Goal: Task Accomplishment & Management: Use online tool/utility

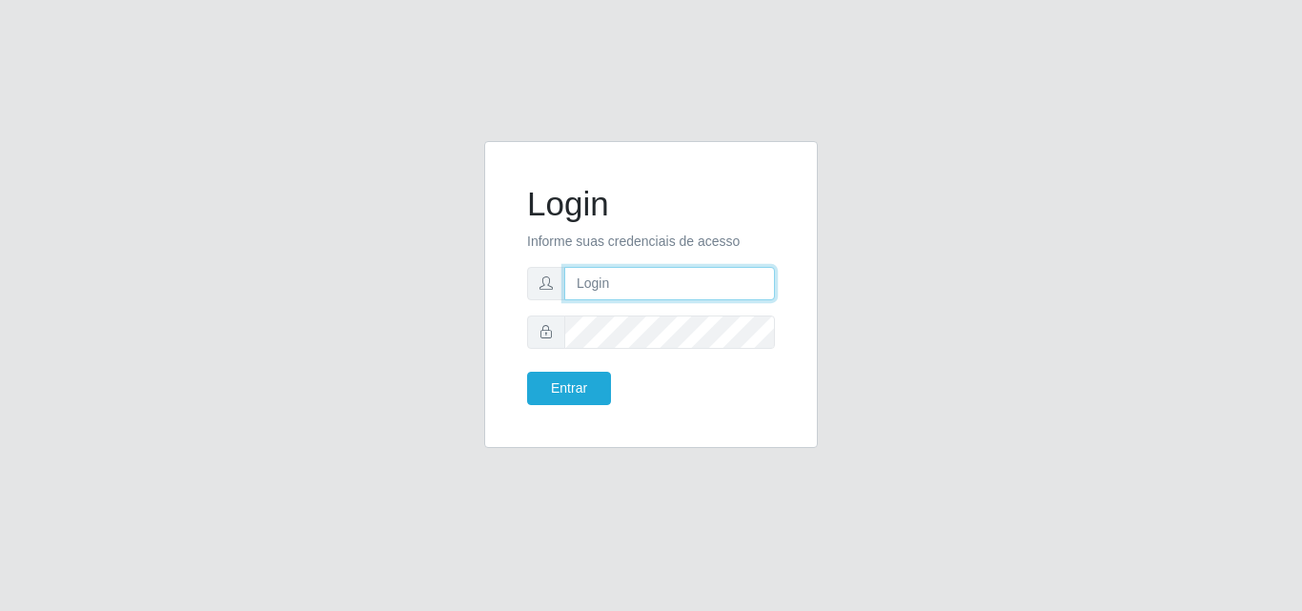
click at [627, 277] on input "text" at bounding box center [669, 283] width 211 height 33
type input "ana@saullus"
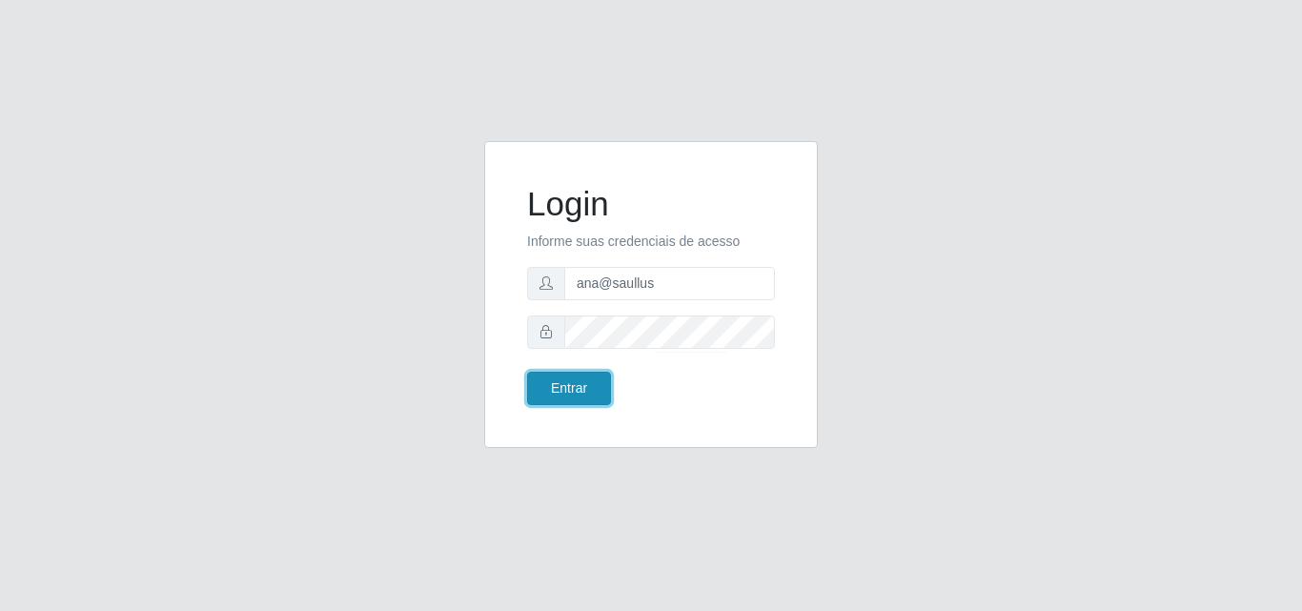
click at [570, 388] on button "Entrar" at bounding box center [569, 388] width 84 height 33
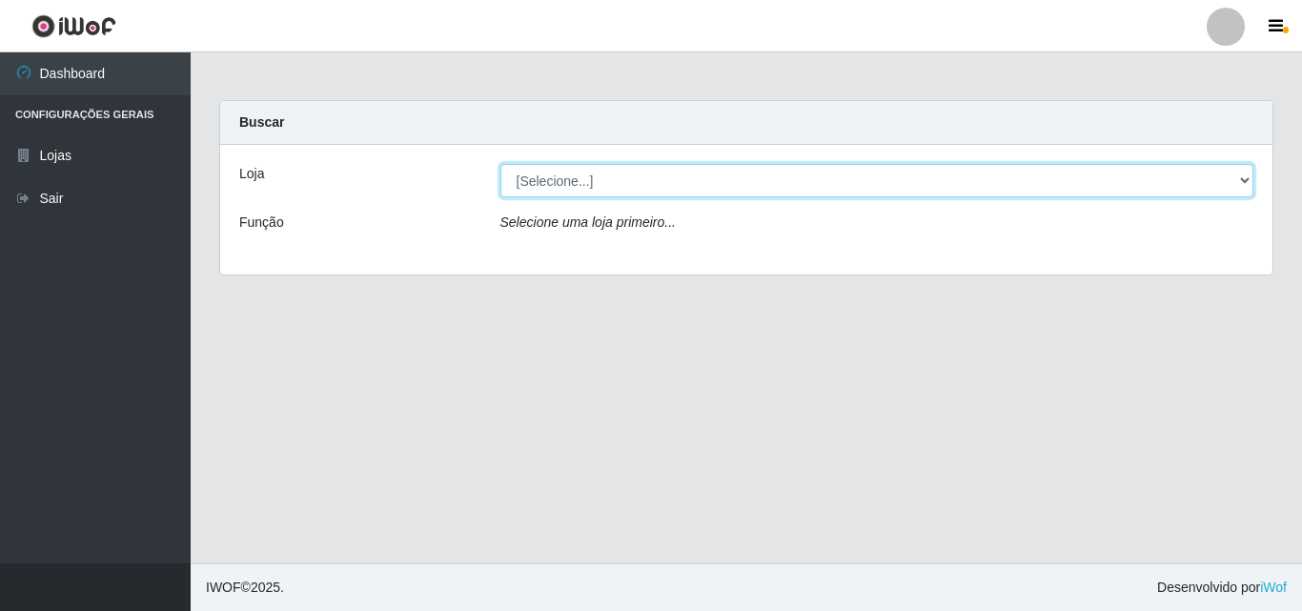
click at [1249, 180] on select "[Selecione...] Saullus Supermercados" at bounding box center [877, 180] width 754 height 33
select select "423"
click at [500, 164] on select "[Selecione...] Saullus Supermercados" at bounding box center [877, 180] width 754 height 33
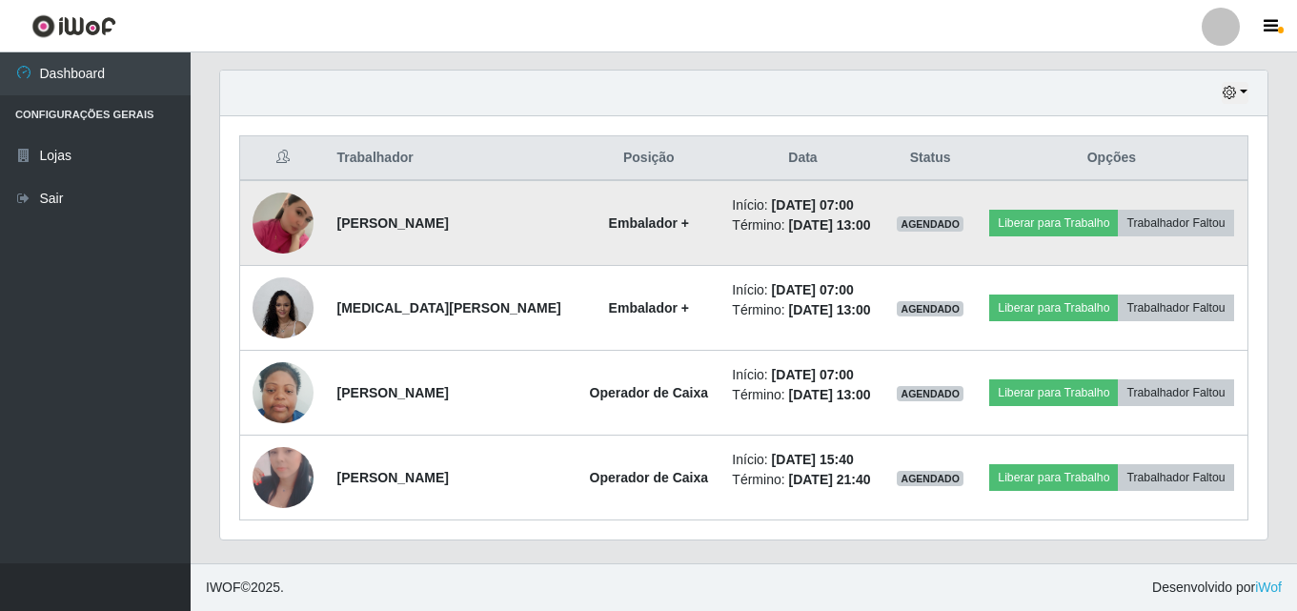
scroll to position [712, 0]
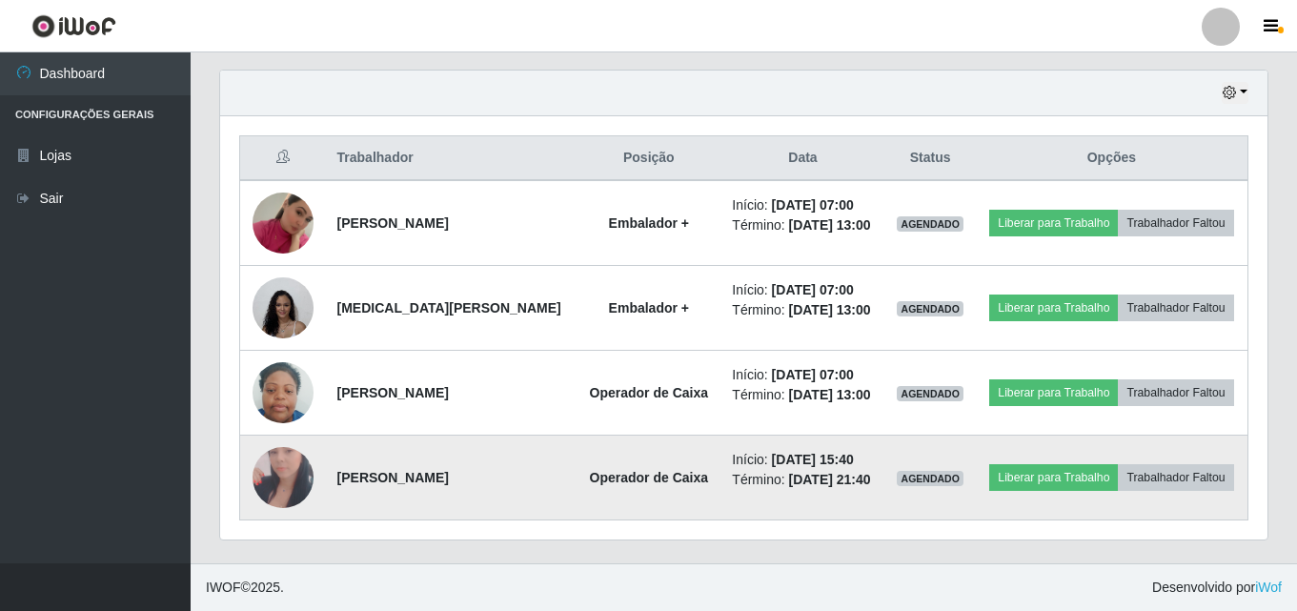
click at [289, 461] on img at bounding box center [283, 477] width 61 height 125
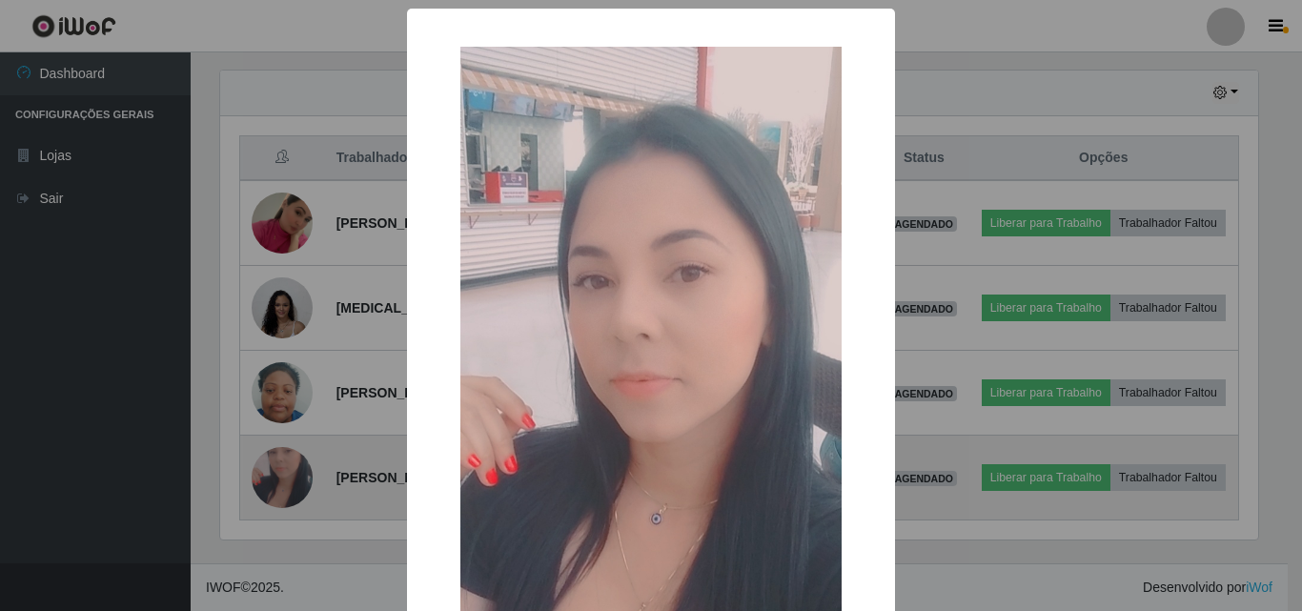
scroll to position [395, 1038]
click at [289, 461] on div "× OK Cancel" at bounding box center [651, 305] width 1302 height 611
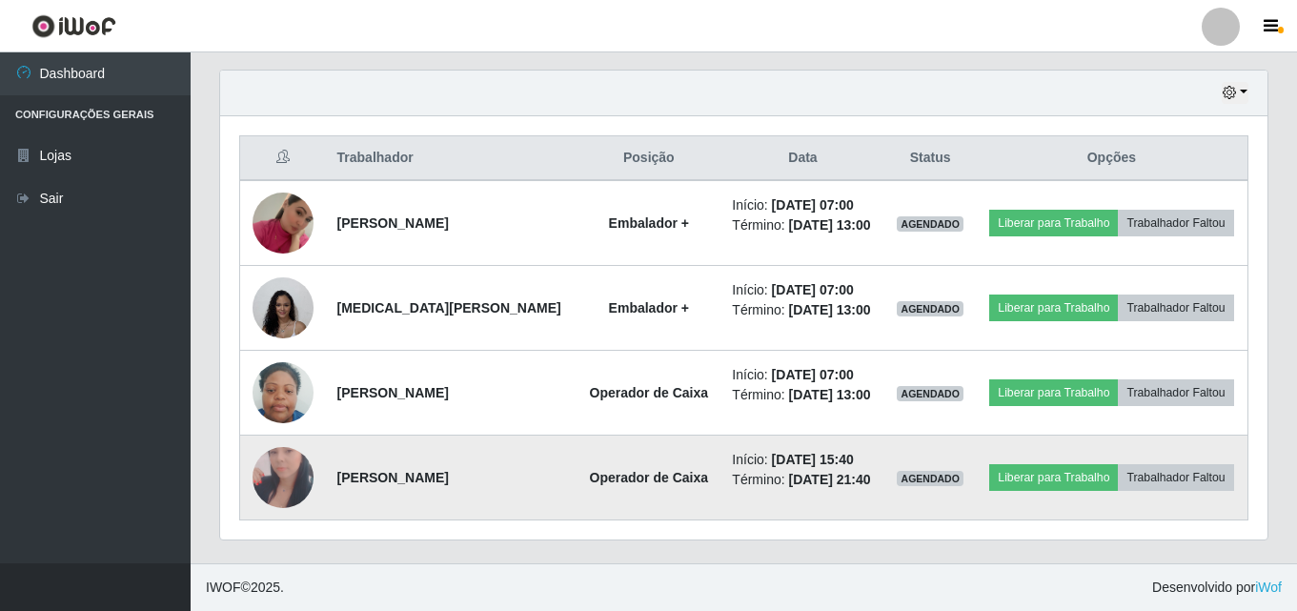
scroll to position [712, 0]
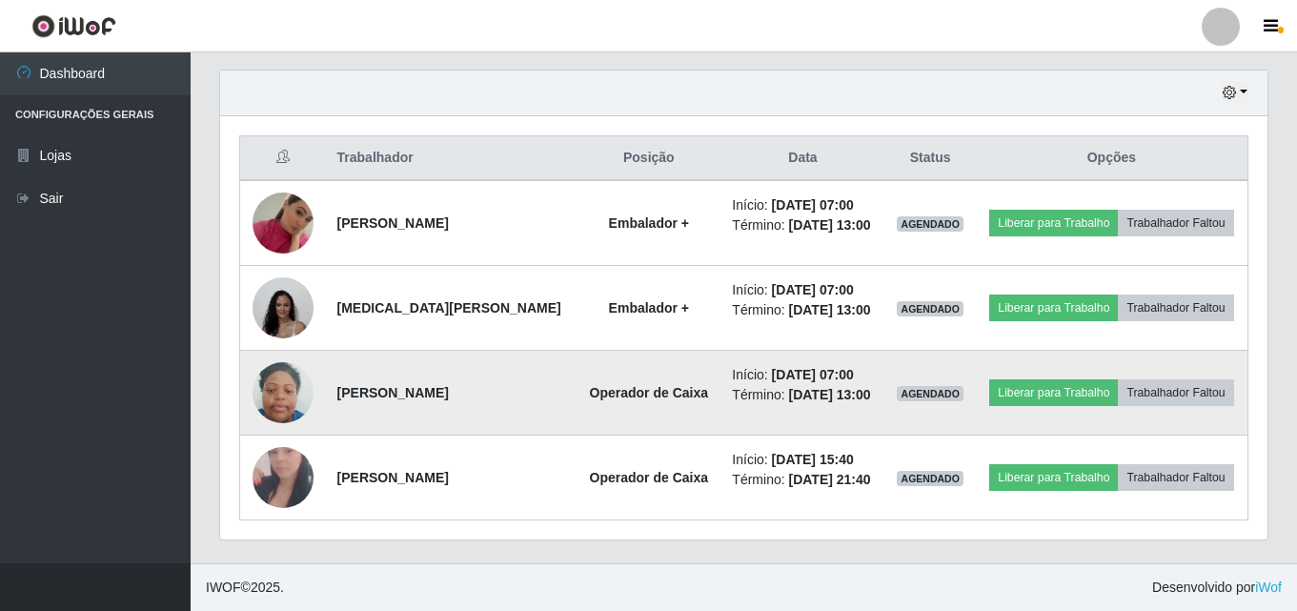
click at [264, 368] on img at bounding box center [283, 393] width 61 height 81
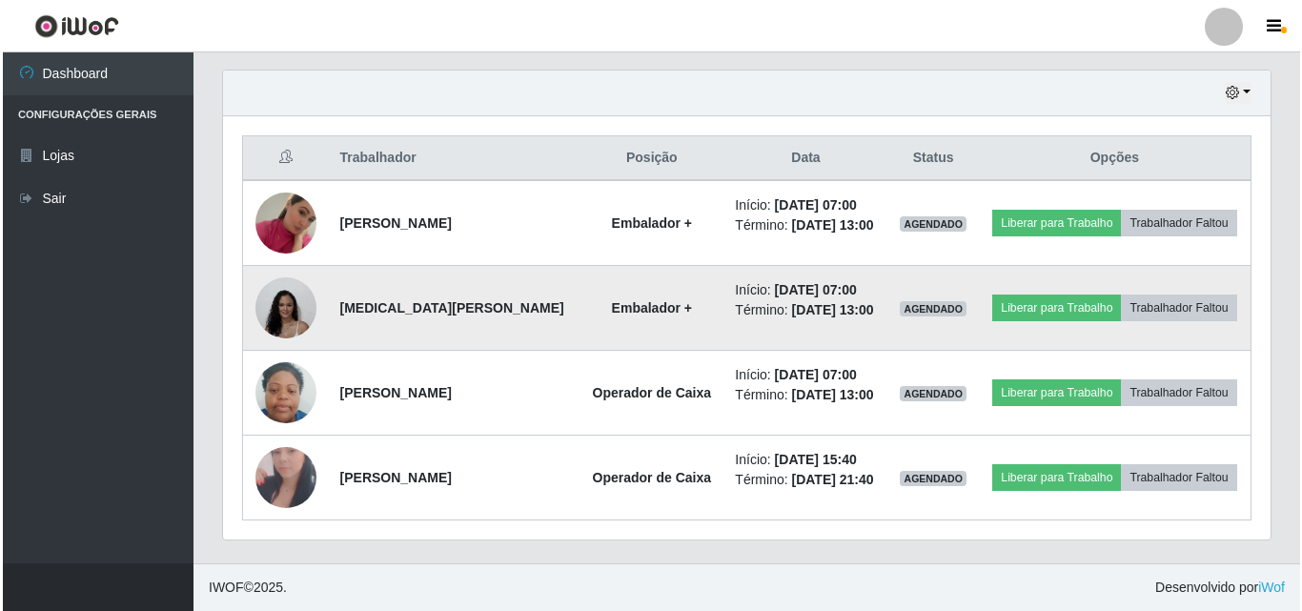
scroll to position [395, 1047]
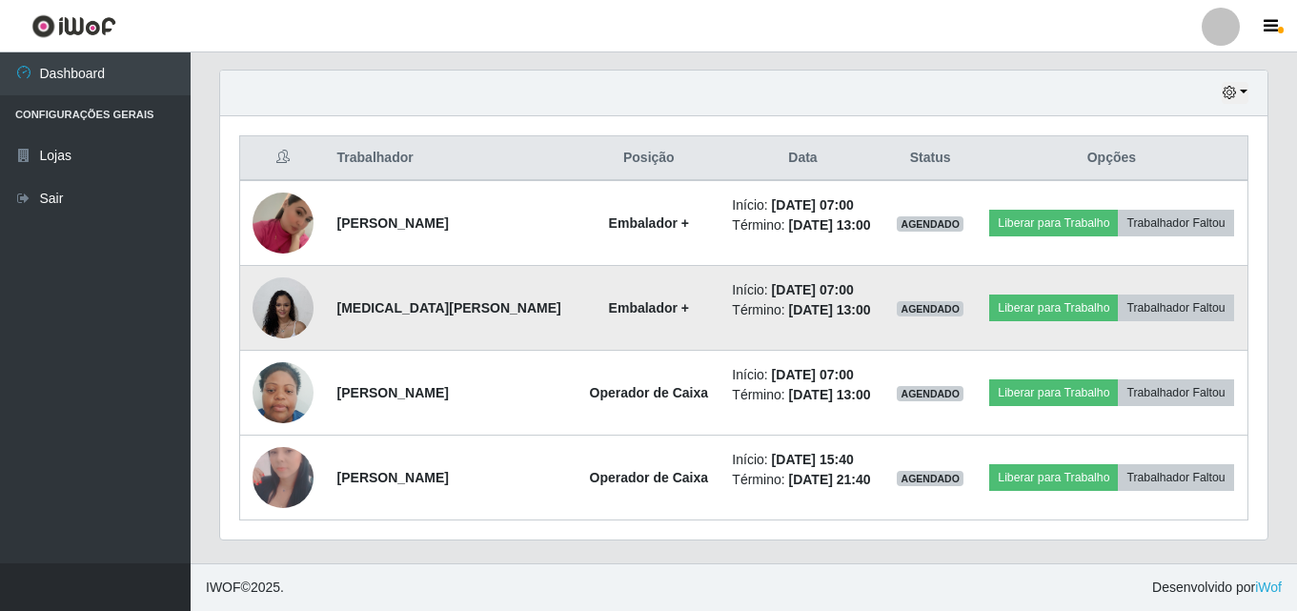
click at [289, 339] on img at bounding box center [283, 308] width 61 height 62
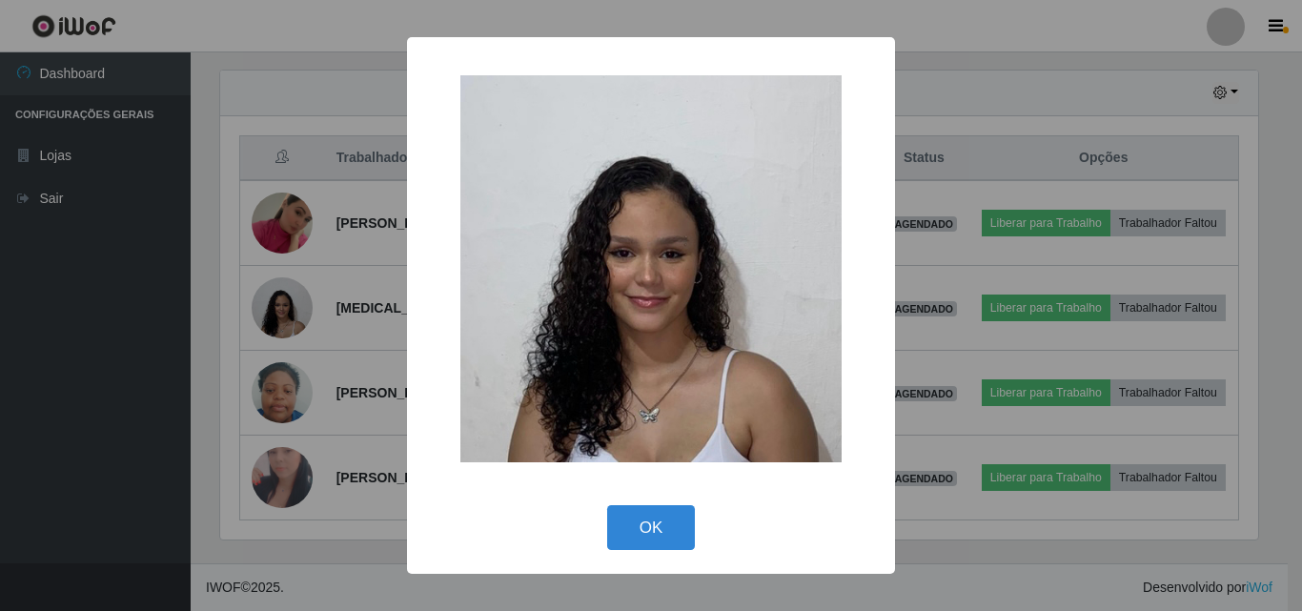
click at [289, 355] on div "× OK Cancel" at bounding box center [651, 305] width 1302 height 611
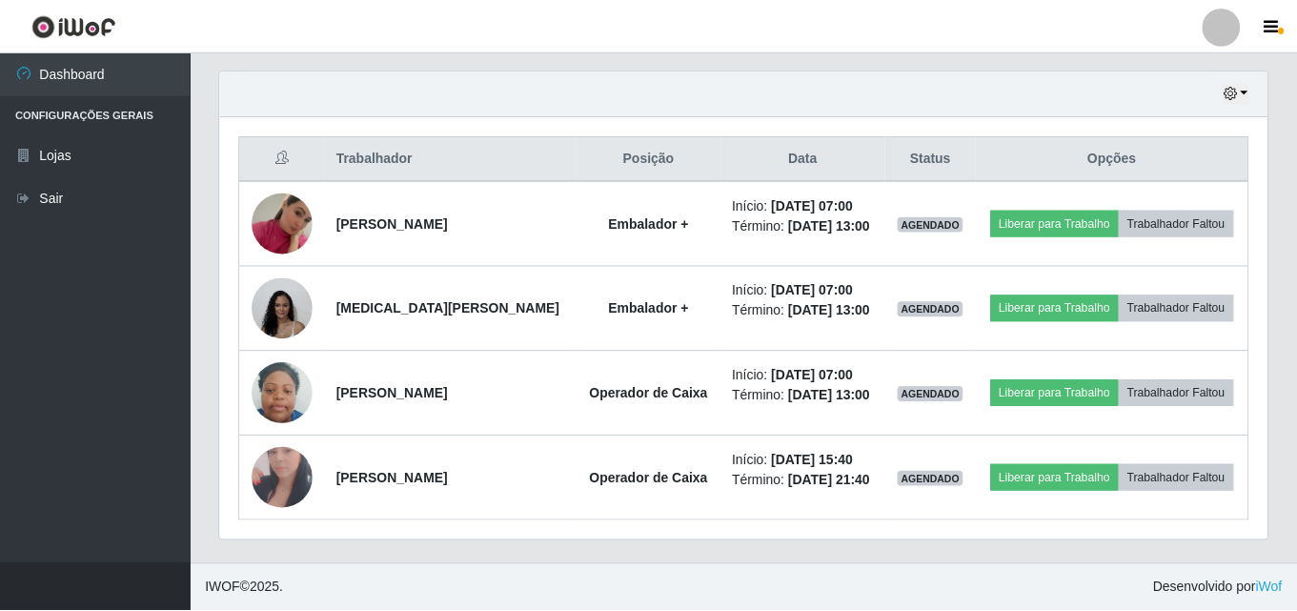
scroll to position [395, 1047]
